Goal: Information Seeking & Learning: Compare options

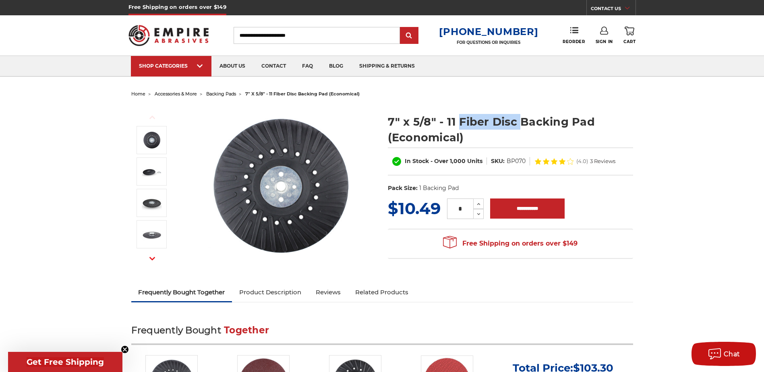
drag, startPoint x: 461, startPoint y: 120, endPoint x: 520, endPoint y: 119, distance: 58.8
click at [520, 119] on h1 "7" x 5/8" - 11 Fiber Disc Backing Pad (Economical)" at bounding box center [510, 129] width 245 height 31
drag, startPoint x: 520, startPoint y: 119, endPoint x: 531, endPoint y: 124, distance: 12.6
click at [533, 119] on h1 "7" x 5/8" - 11 Fiber Disc Backing Pad (Economical)" at bounding box center [510, 129] width 245 height 31
drag, startPoint x: 572, startPoint y: 118, endPoint x: 599, endPoint y: 117, distance: 27.4
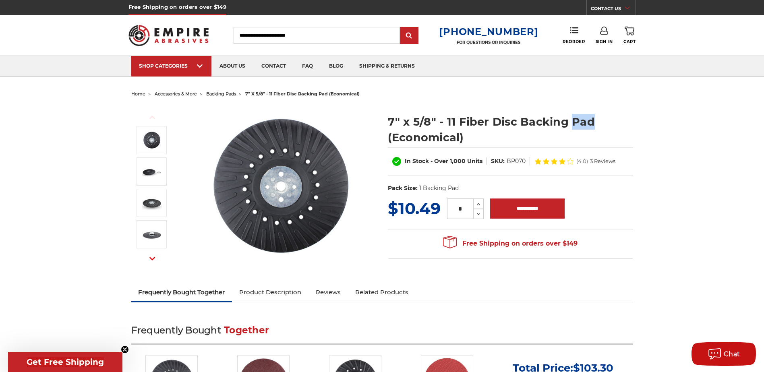
click at [599, 117] on h1 "7" x 5/8" - 11 Fiber Disc Backing Pad (Economical)" at bounding box center [510, 129] width 245 height 31
drag, startPoint x: 599, startPoint y: 117, endPoint x: 587, endPoint y: 118, distance: 12.5
copy h1 "Pad"
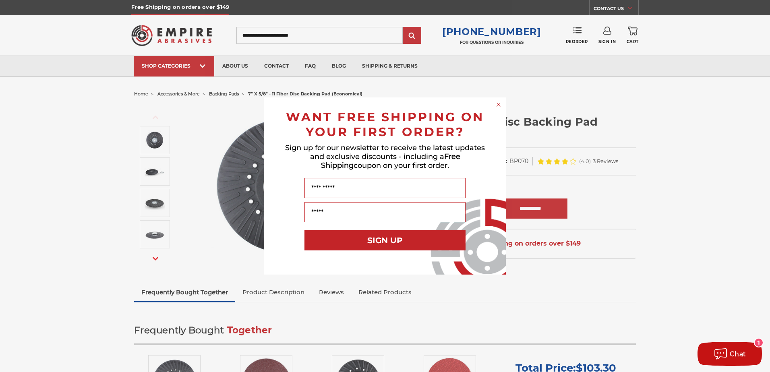
click at [499, 104] on circle "Close dialog" at bounding box center [499, 105] width 8 height 8
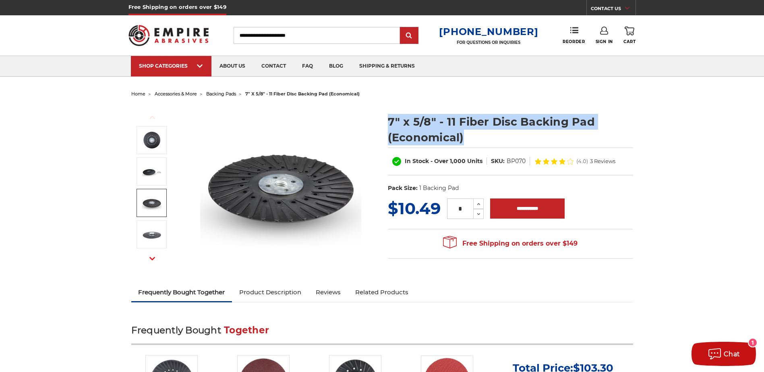
drag, startPoint x: 388, startPoint y: 119, endPoint x: 495, endPoint y: 137, distance: 109.2
click at [495, 137] on h1 "7" x 5/8" - 11 Fiber Disc Backing Pad (Economical)" at bounding box center [510, 129] width 245 height 31
drag, startPoint x: 495, startPoint y: 137, endPoint x: 458, endPoint y: 121, distance: 40.0
copy h1 "7" x 5/8" - 11 Fiber Disc Backing Pad (Economical)"
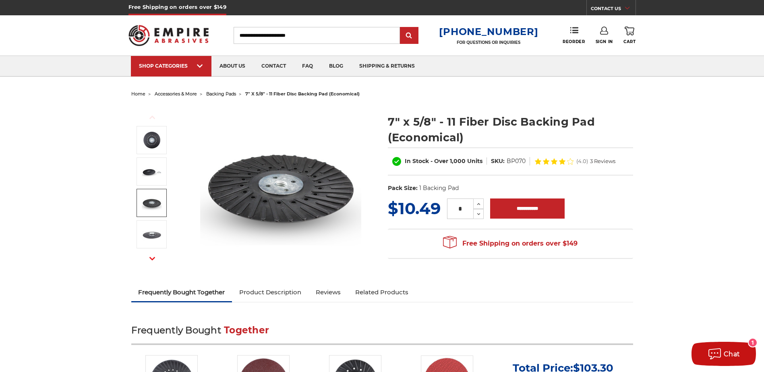
click at [509, 161] on dd "BP070" at bounding box center [516, 161] width 19 height 8
drag, startPoint x: 506, startPoint y: 160, endPoint x: 525, endPoint y: 158, distance: 18.2
click at [525, 158] on dd "BP070" at bounding box center [516, 161] width 19 height 8
copy dd "BP070"
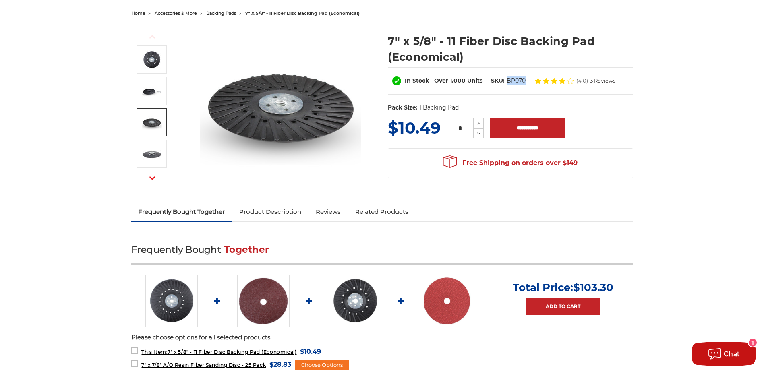
click at [278, 211] on link "Product Description" at bounding box center [270, 212] width 77 height 18
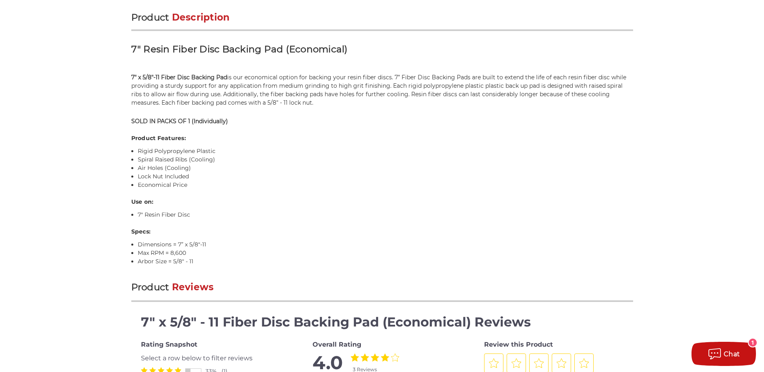
scroll to position [491, 0]
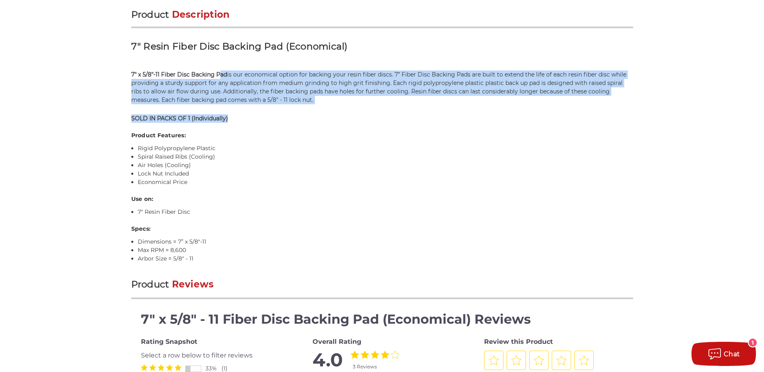
drag, startPoint x: 220, startPoint y: 74, endPoint x: 351, endPoint y: 114, distance: 137.1
click at [351, 114] on div "Product Description 7" Resin Fiber Disc Backing Pad (Economical) 7" x 5/8"-11 F…" at bounding box center [382, 135] width 502 height 255
click at [145, 117] on strong "SOLD IN PACKS OF 1 (Individually)" at bounding box center [179, 118] width 97 height 7
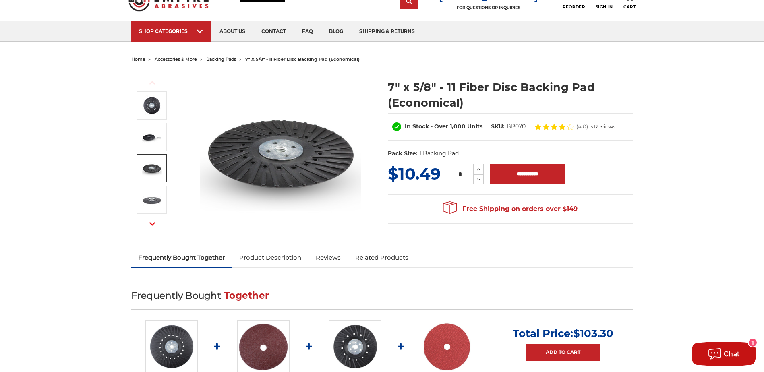
scroll to position [0, 0]
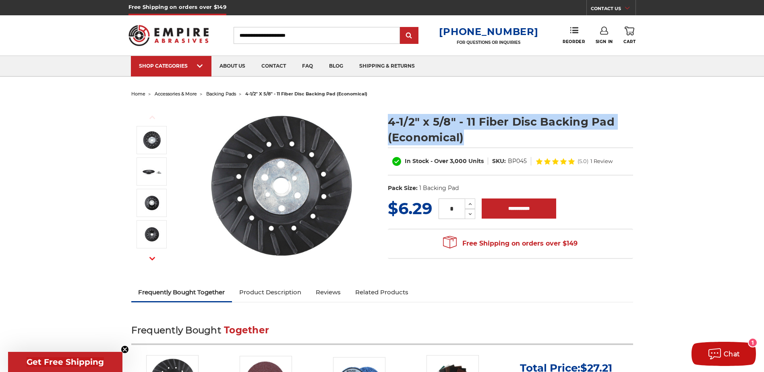
drag, startPoint x: 389, startPoint y: 120, endPoint x: 500, endPoint y: 137, distance: 112.5
click at [500, 137] on h1 "4-1/2" x 5/8" - 11 Fiber Disc Backing Pad (Economical)" at bounding box center [510, 129] width 245 height 31
copy h1 "4-1/2" x 5/8" - 11 Fiber Disc Backing Pad (Economical)"
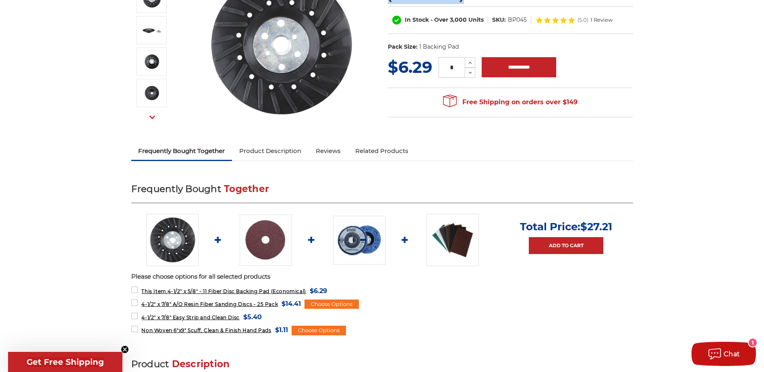
scroll to position [201, 0]
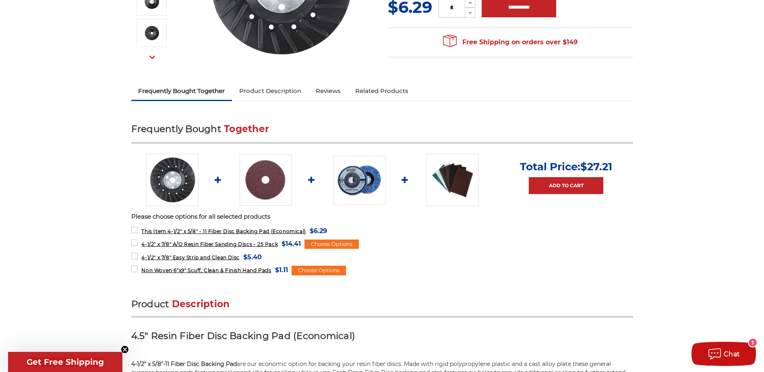
click at [253, 88] on link "Product Description" at bounding box center [270, 91] width 77 height 18
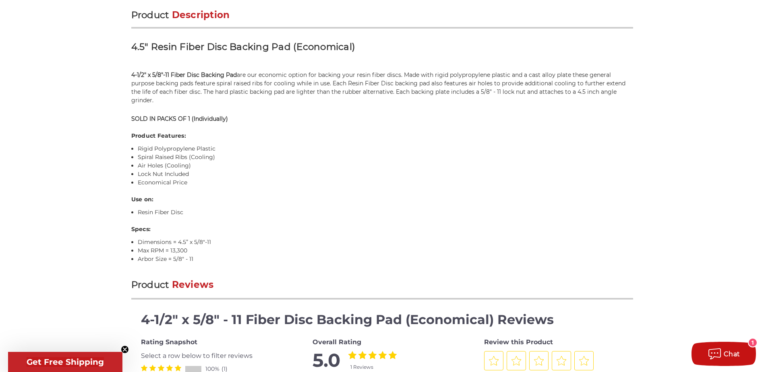
scroll to position [491, 0]
drag, startPoint x: 156, startPoint y: 115, endPoint x: 409, endPoint y: 106, distance: 253.2
click at [409, 106] on div "Product Description 4.5" Resin Fiber Disc Backing Pad (Economical) 4-1/2" x 5/8…" at bounding box center [382, 135] width 502 height 255
drag, startPoint x: 409, startPoint y: 106, endPoint x: 442, endPoint y: 193, distance: 92.3
click at [433, 156] on li "Spiral Raised Ribs (Cooling)" at bounding box center [386, 157] width 496 height 8
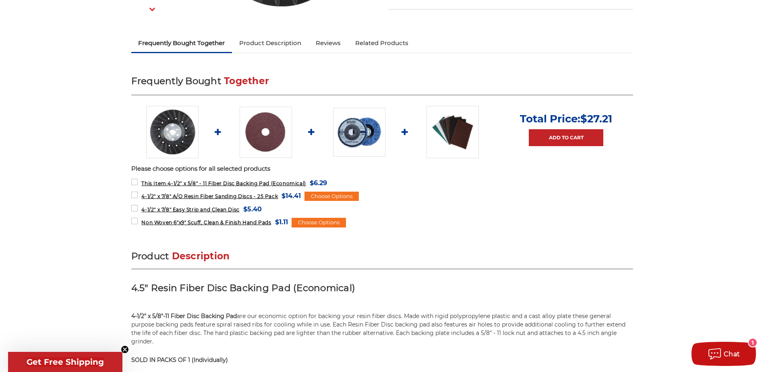
scroll to position [8, 0]
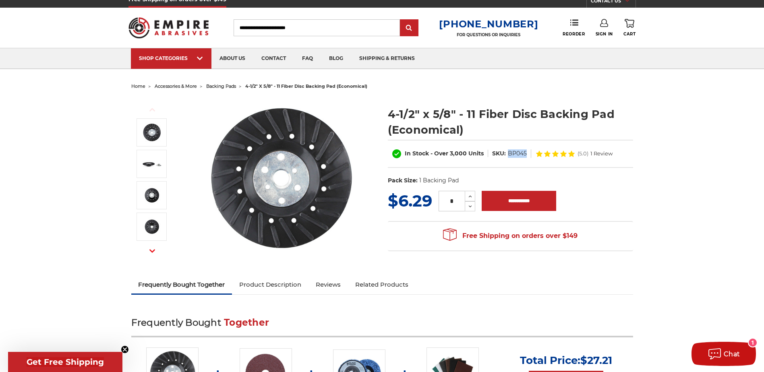
drag, startPoint x: 509, startPoint y: 151, endPoint x: 527, endPoint y: 153, distance: 18.6
click at [527, 153] on dl "SKU: BP045" at bounding box center [509, 153] width 43 height 8
copy dd "BP045"
